Goal: Register for event/course

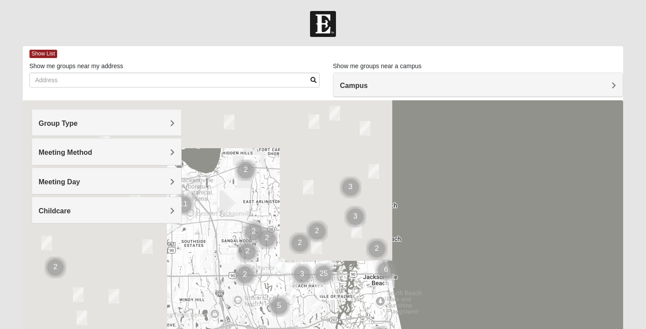
click at [400, 82] on h4 "Campus" at bounding box center [478, 85] width 276 height 8
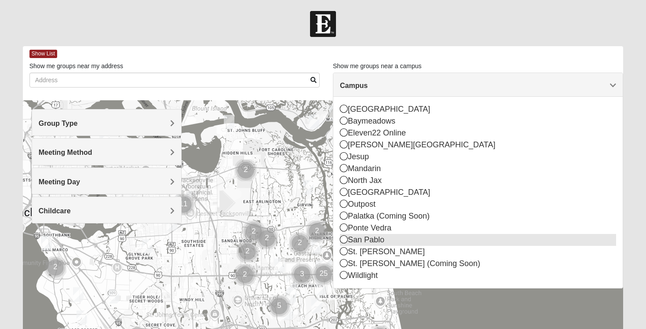
click at [377, 241] on div "San Pablo" at bounding box center [478, 240] width 276 height 12
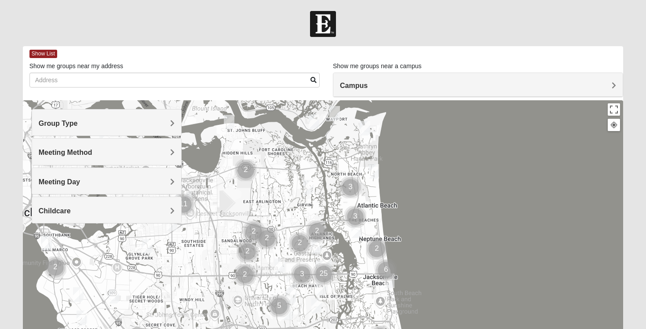
click at [151, 128] on div "Group Type" at bounding box center [106, 123] width 149 height 26
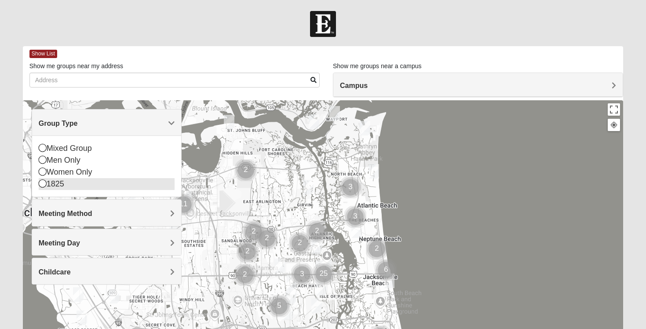
click at [140, 180] on div "1825" at bounding box center [107, 184] width 136 height 12
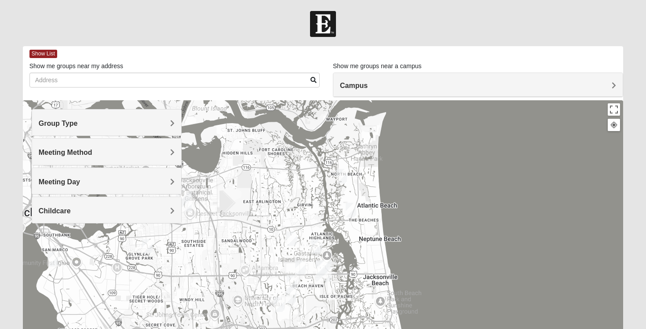
click at [128, 122] on h4 "Group Type" at bounding box center [107, 123] width 136 height 8
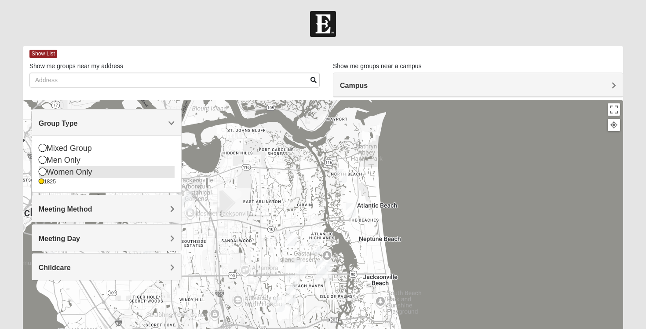
click at [130, 174] on div "Women Only" at bounding box center [107, 172] width 136 height 12
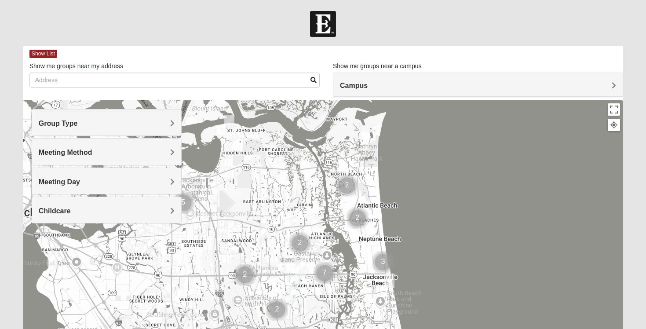
click at [129, 179] on h4 "Meeting Day" at bounding box center [107, 182] width 136 height 8
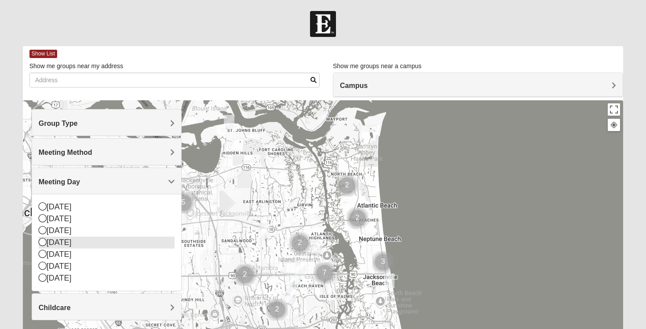
click at [100, 247] on div "[DATE]" at bounding box center [107, 243] width 136 height 12
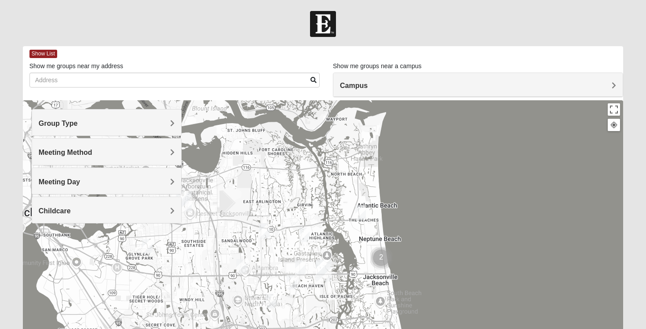
click at [110, 218] on div "Childcare" at bounding box center [106, 210] width 149 height 26
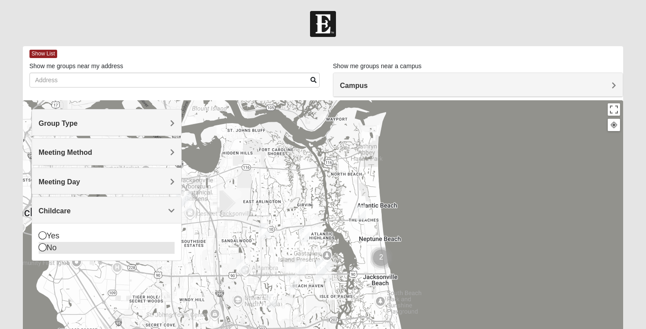
click at [88, 249] on div "No" at bounding box center [107, 248] width 136 height 12
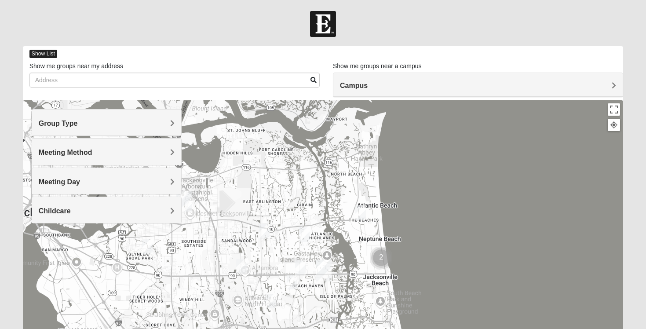
click at [53, 50] on span "Show List" at bounding box center [43, 54] width 28 height 8
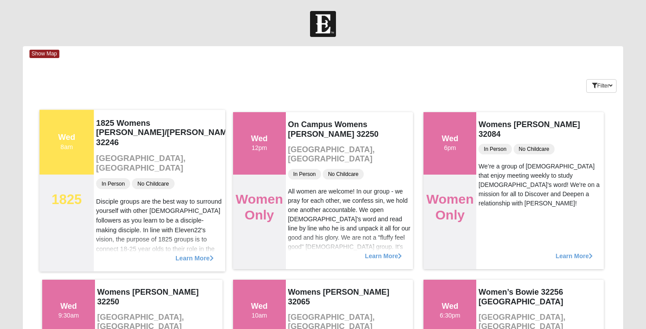
click at [194, 253] on span "Learn More" at bounding box center [195, 253] width 38 height 0
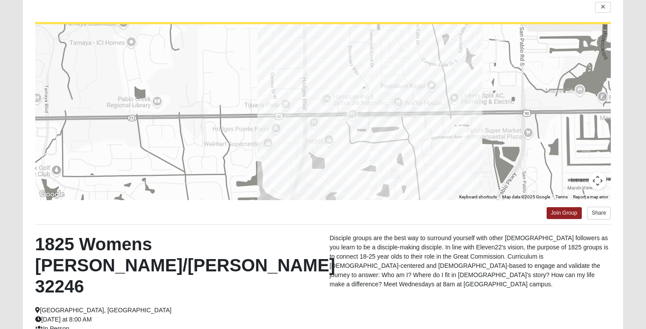
scroll to position [75, 0]
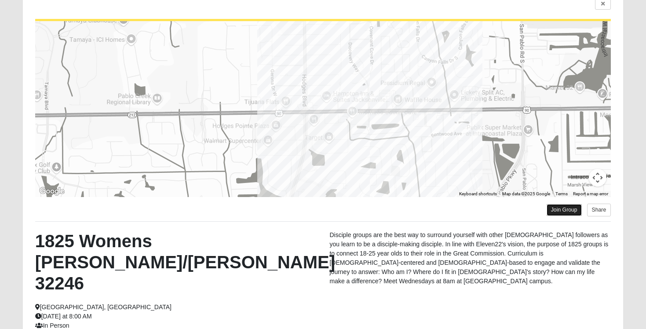
click at [555, 210] on link "Join Group" at bounding box center [564, 210] width 35 height 12
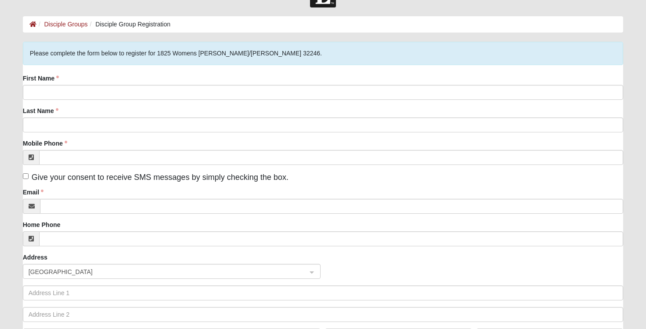
scroll to position [27, 0]
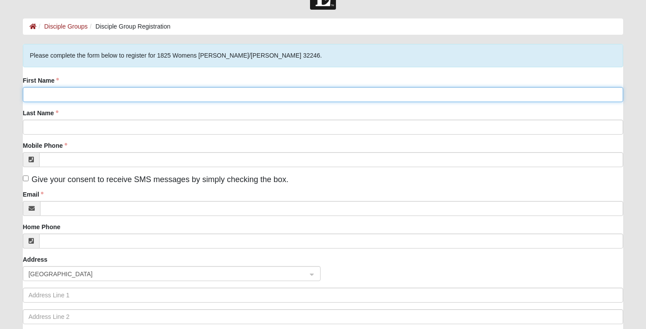
click at [205, 91] on input "First Name" at bounding box center [323, 94] width 601 height 15
type input "Katie"
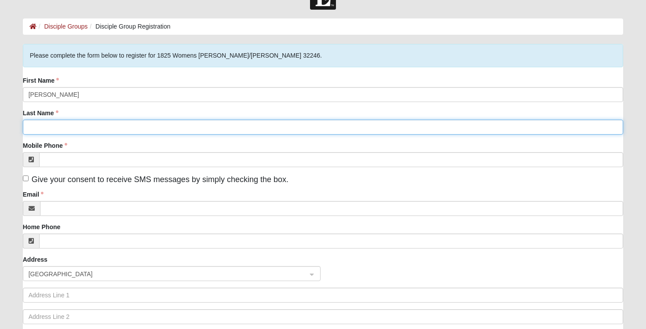
click at [157, 128] on input "Last Name" at bounding box center [323, 127] width 601 height 15
type input "Gardiner"
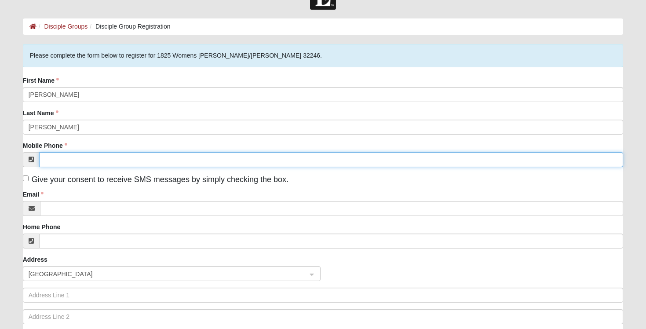
click at [140, 165] on input "Mobile Phone" at bounding box center [331, 159] width 585 height 15
type input "(951) 404-8471"
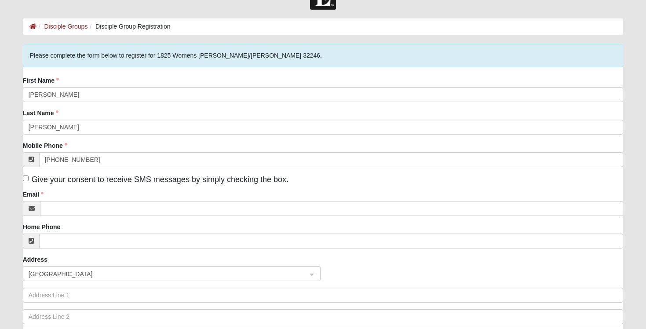
click at [56, 188] on div "First Name Katie Last Name Gardiner Mobile Phone (951) 404-8471 Give your conse…" at bounding box center [323, 214] width 601 height 276
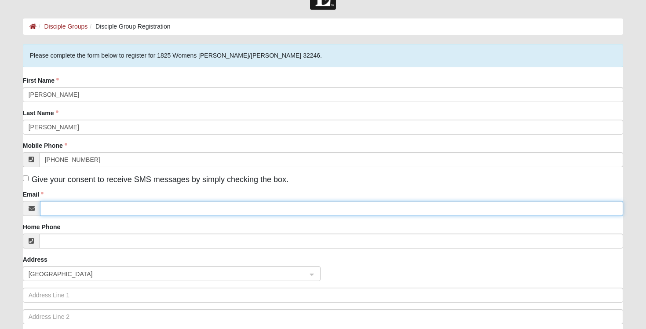
click at [63, 210] on input "Email" at bounding box center [332, 208] width 584 height 15
type input "katieggardiner@gmail.com"
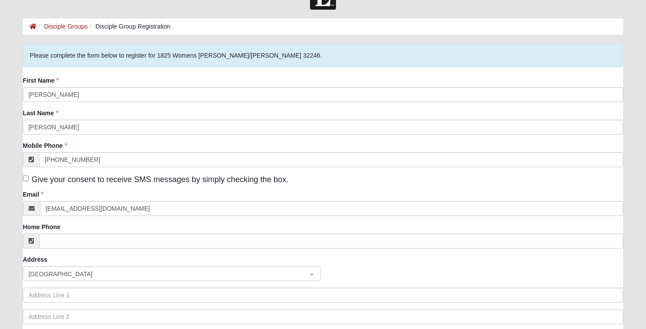
click at [57, 249] on div "First Name Katie Last Name Gardiner Mobile Phone (951) 404-8471 Give your conse…" at bounding box center [323, 214] width 601 height 276
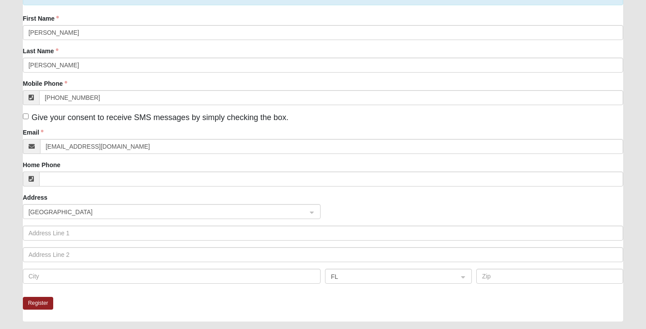
scroll to position [91, 0]
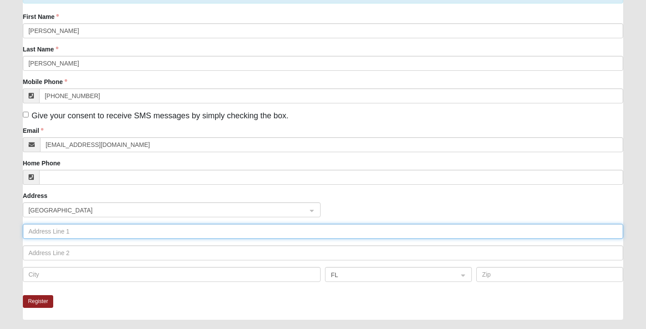
click at [63, 235] on input "text" at bounding box center [323, 231] width 601 height 15
type input "5"
type input "2161 Belinda Circle"
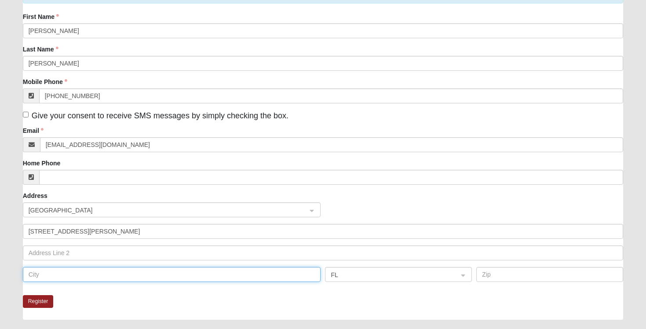
click at [106, 274] on input "text" at bounding box center [172, 274] width 298 height 15
type input "Jacksonville"
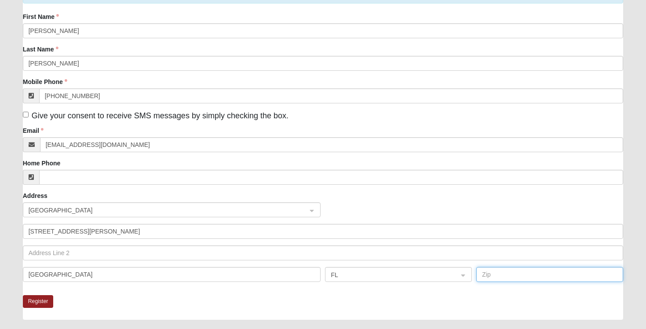
click at [484, 273] on input "text" at bounding box center [550, 274] width 147 height 15
type input "32216"
click at [416, 302] on div "Register" at bounding box center [323, 307] width 601 height 25
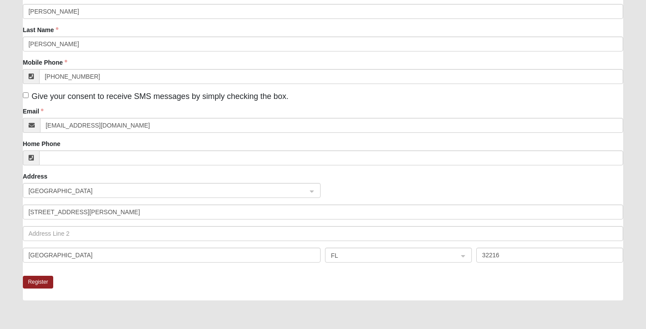
scroll to position [157, 0]
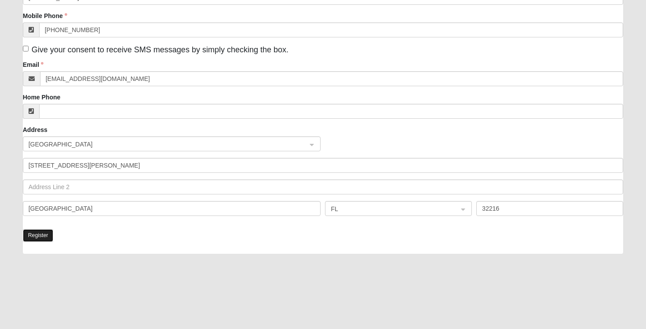
click at [41, 237] on button "Register" at bounding box center [38, 235] width 31 height 13
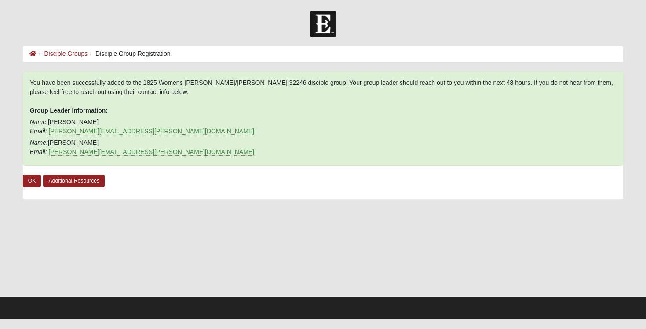
scroll to position [0, 0]
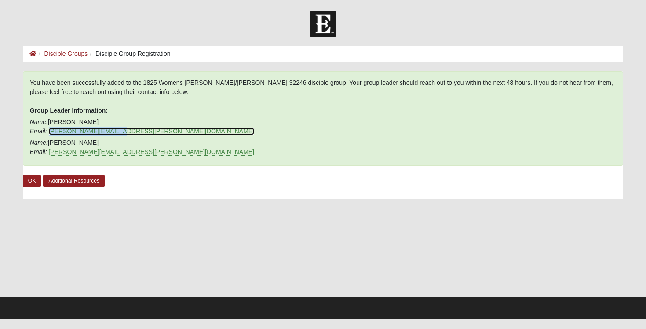
copy link "tonya.annis@coe22.com"
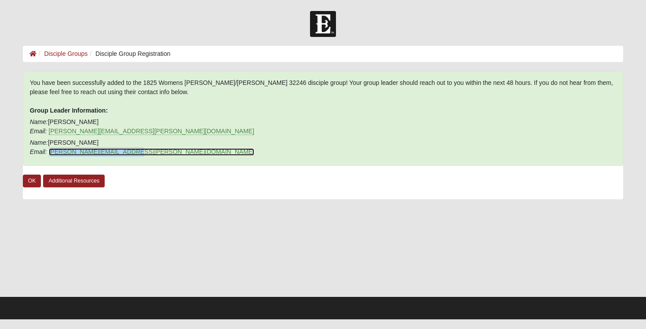
copy link "taylor.ferguson@coe22.com"
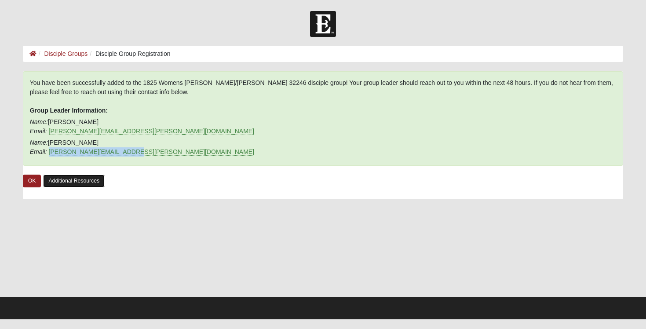
click at [59, 179] on link "Additional Resources" at bounding box center [74, 181] width 62 height 13
